Goal: Check status: Check status

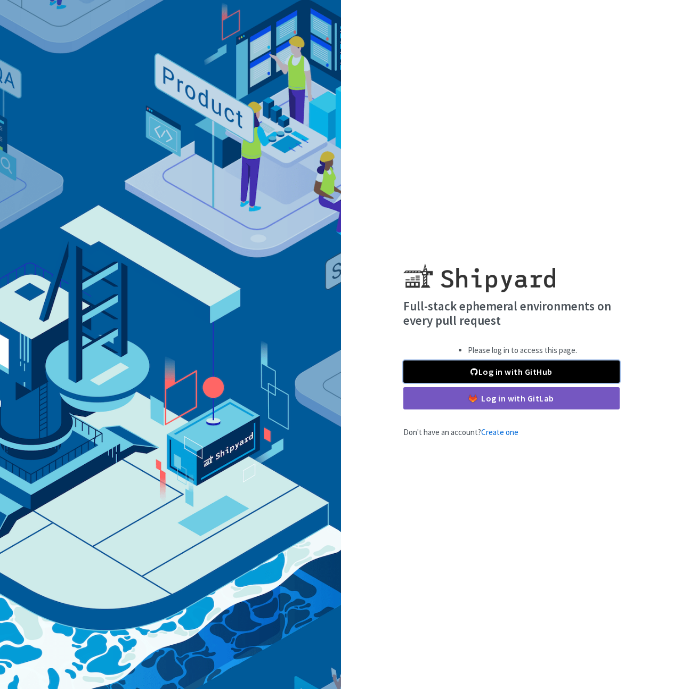
click at [501, 370] on link "Log in with GitHub" at bounding box center [511, 372] width 216 height 22
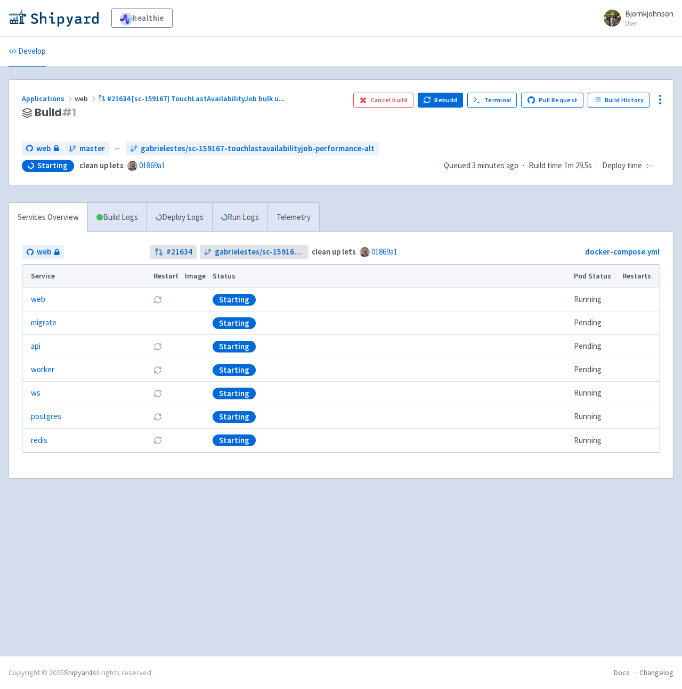
click at [458, 201] on div "Applications web #21634 [sc-159167] TouchLastAvailabilityJob bulk u ... Build #…" at bounding box center [341, 285] width 665 height 412
click at [171, 216] on link "Deploy Logs" at bounding box center [180, 217] width 66 height 29
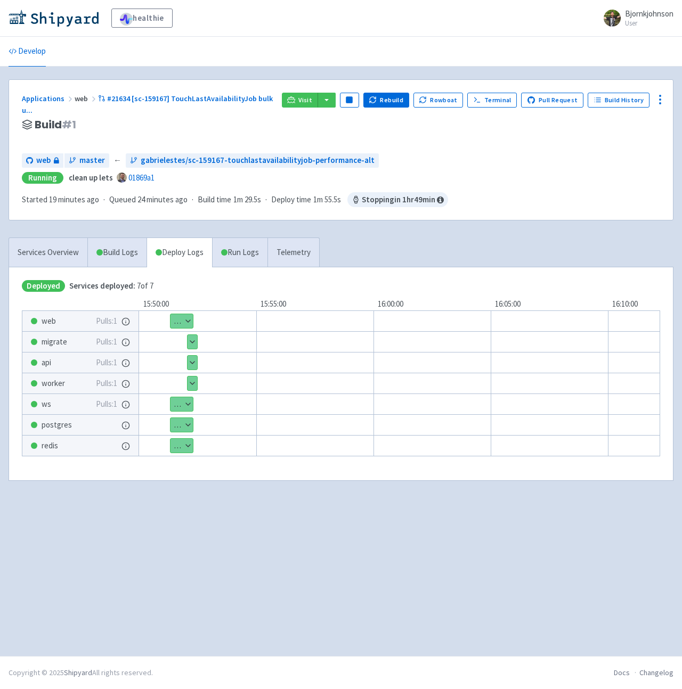
click at [456, 153] on div "web master ← [PERSON_NAME]/sc-159167-touchlastavailabilityjob-performance-alt" at bounding box center [341, 160] width 638 height 14
click at [295, 98] on icon at bounding box center [291, 99] width 8 height 6
